Goal: Navigation & Orientation: Understand site structure

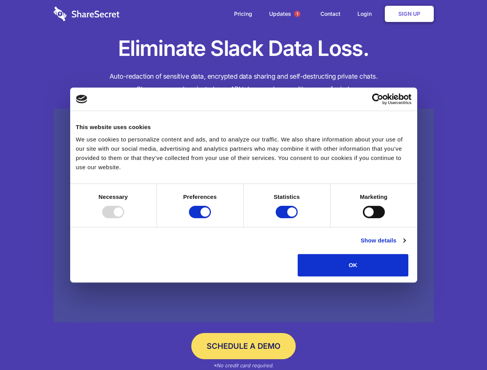
click at [124, 218] on div at bounding box center [113, 212] width 22 height 12
click at [211, 218] on input "Preferences" at bounding box center [200, 212] width 22 height 12
checkbox input "false"
click at [288, 218] on input "Statistics" at bounding box center [287, 212] width 22 height 12
checkbox input "false"
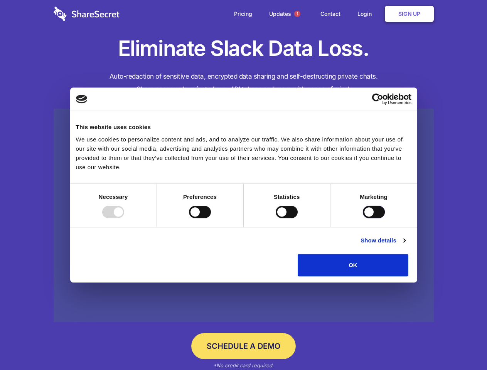
click at [363, 218] on input "Marketing" at bounding box center [374, 212] width 22 height 12
checkbox input "true"
